Goal: Information Seeking & Learning: Find specific fact

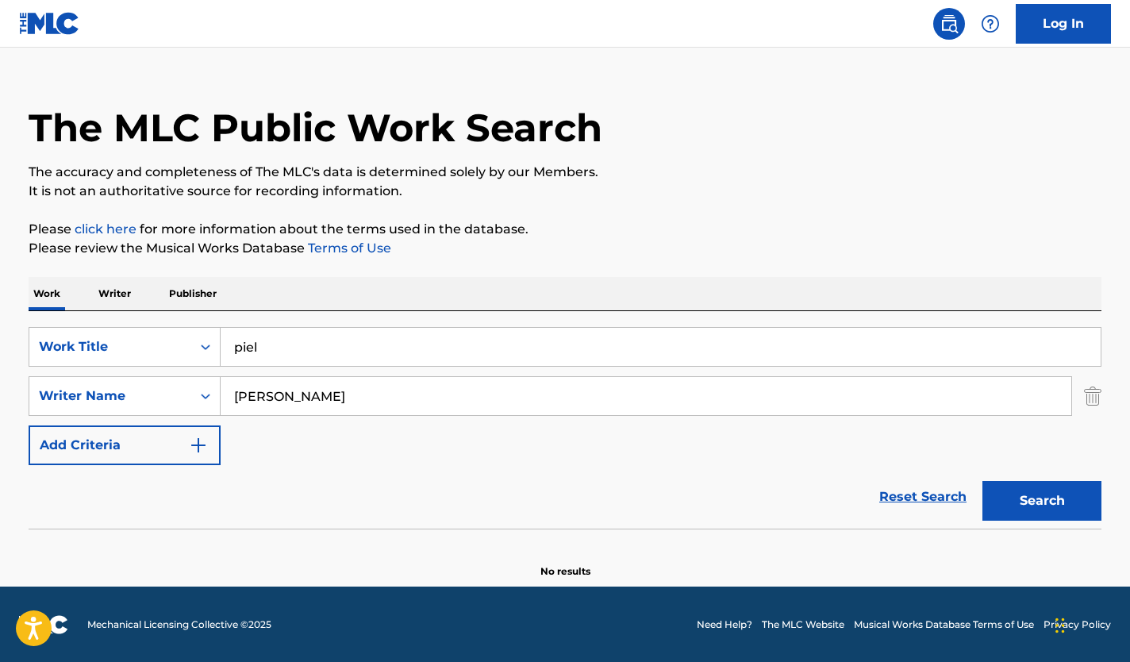
click at [378, 385] on input "[PERSON_NAME]" at bounding box center [646, 396] width 851 height 38
click at [372, 324] on div "SearchWithCriteria01d0f580-d420-4f26-a455-485fa26ac53f Work Title piel SearchWi…" at bounding box center [565, 420] width 1073 height 218
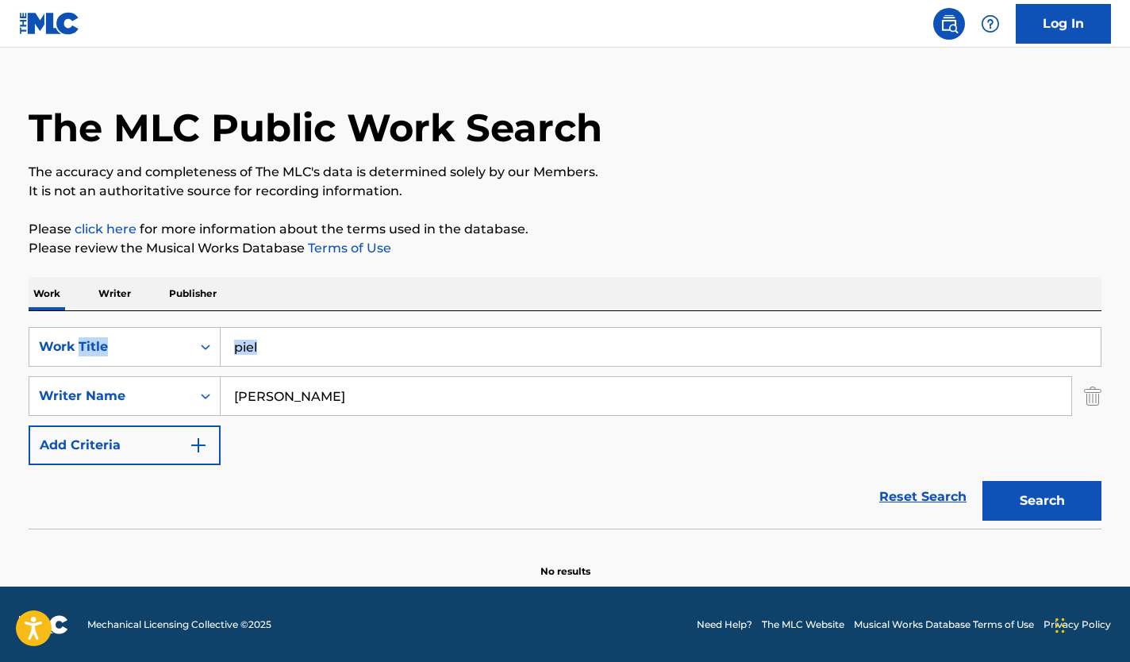
click at [372, 324] on div "SearchWithCriteria01d0f580-d420-4f26-a455-485fa26ac53f Work Title piel SearchWi…" at bounding box center [565, 420] width 1073 height 218
click at [360, 350] on input "piel" at bounding box center [661, 347] width 880 height 38
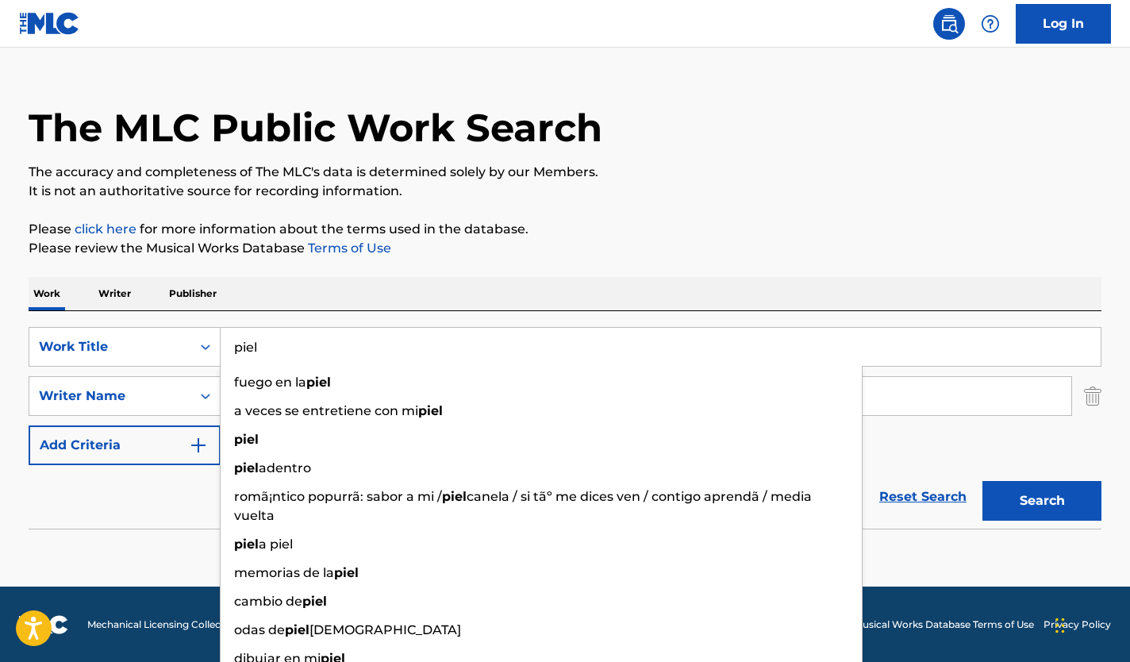
click at [394, 245] on p "Please review the Musical Works Database Terms of Use" at bounding box center [565, 248] width 1073 height 19
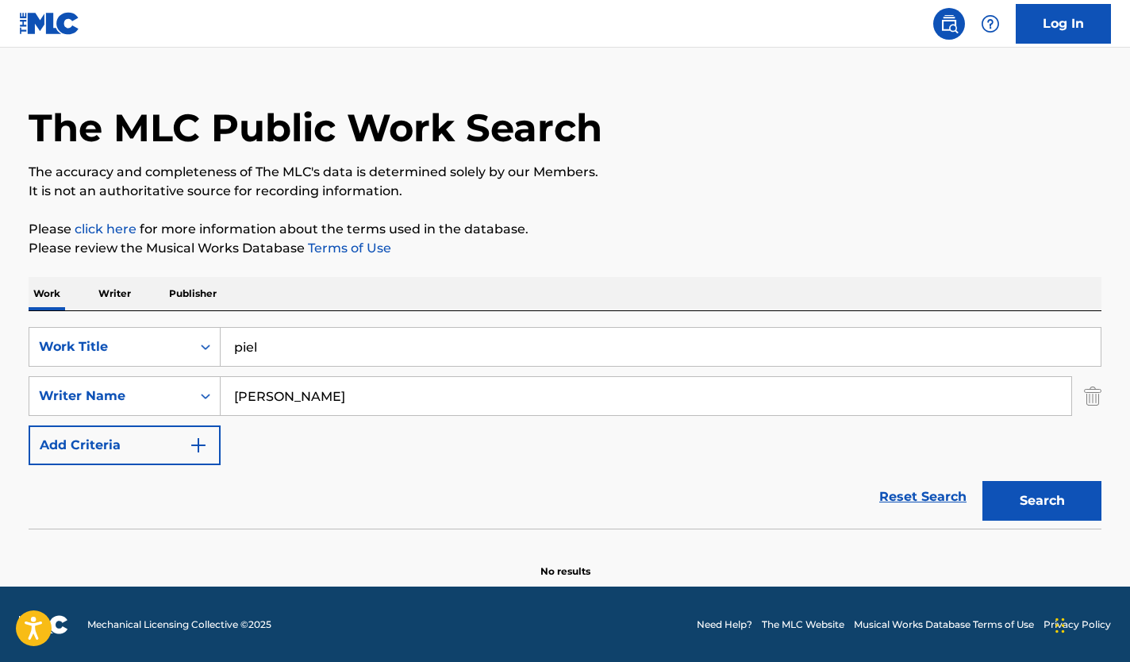
drag, startPoint x: 634, startPoint y: 192, endPoint x: 597, endPoint y: 164, distance: 47.0
click at [634, 192] on p "It is not an authoritative source for recording information." at bounding box center [565, 191] width 1073 height 19
